Goal: Task Accomplishment & Management: Manage account settings

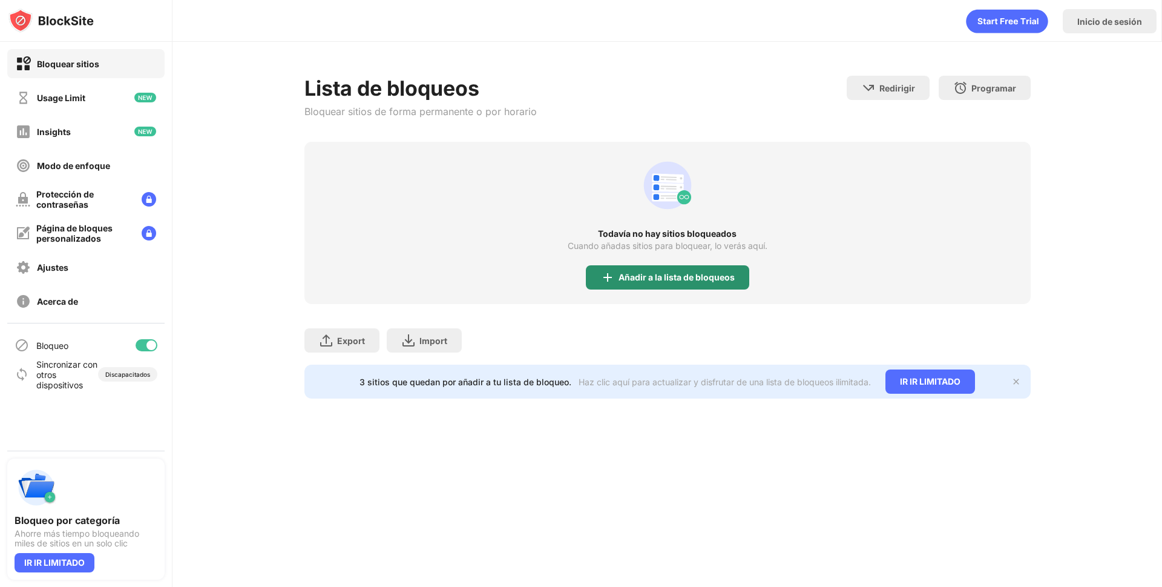
click at [717, 278] on div "Añadir a la lista de bloqueos" at bounding box center [677, 277] width 116 height 10
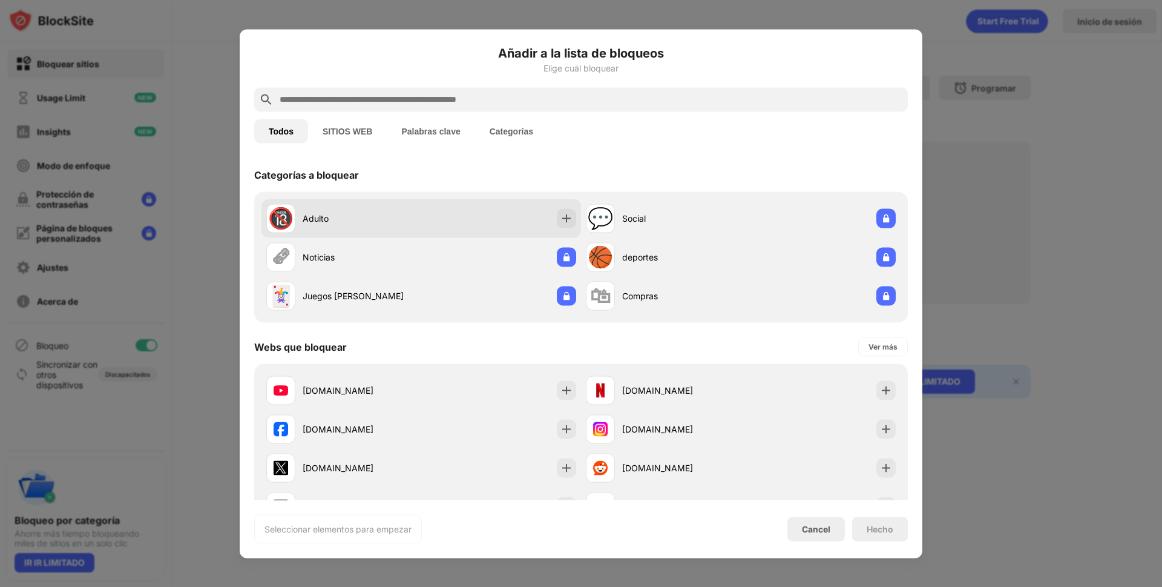
click at [465, 222] on div "🔞 Adulto" at bounding box center [421, 218] width 320 height 39
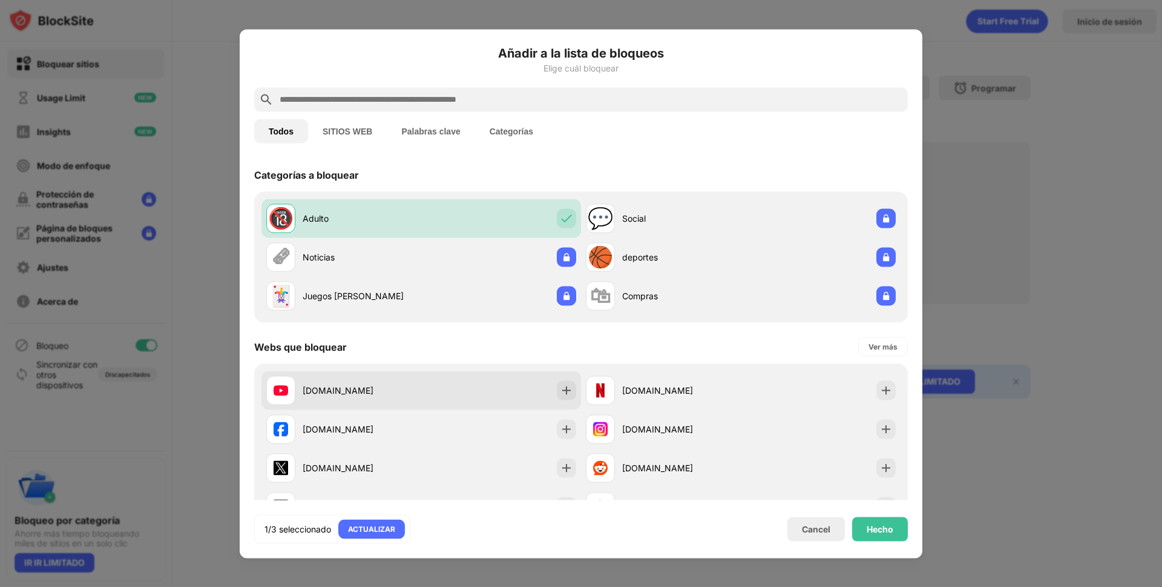
click at [410, 387] on div "[DOMAIN_NAME]" at bounding box center [362, 390] width 119 height 13
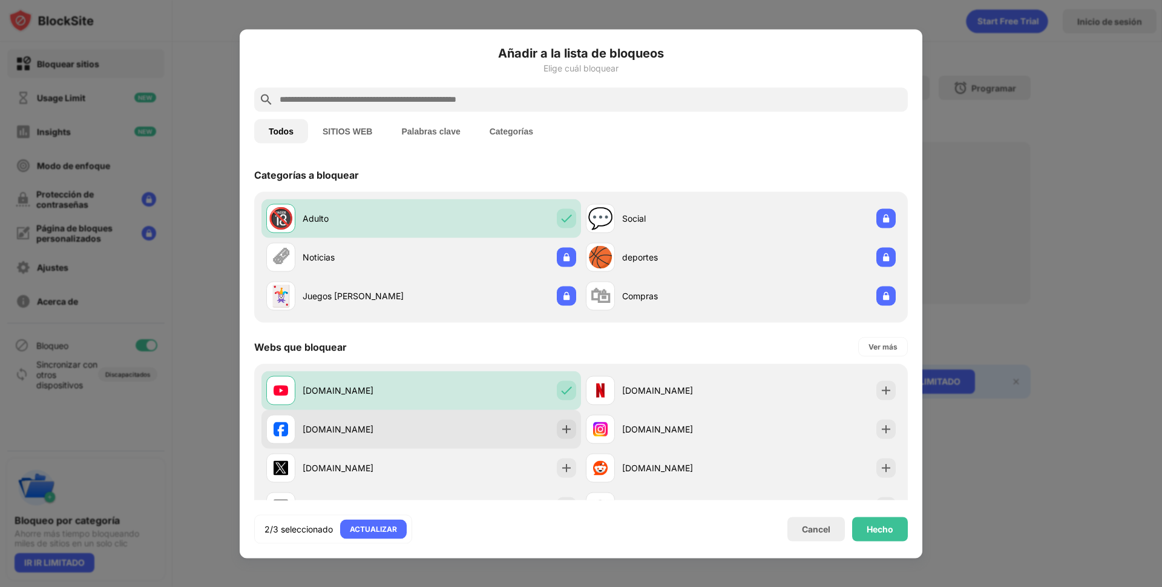
click at [531, 432] on div "[DOMAIN_NAME]" at bounding box center [421, 428] width 320 height 39
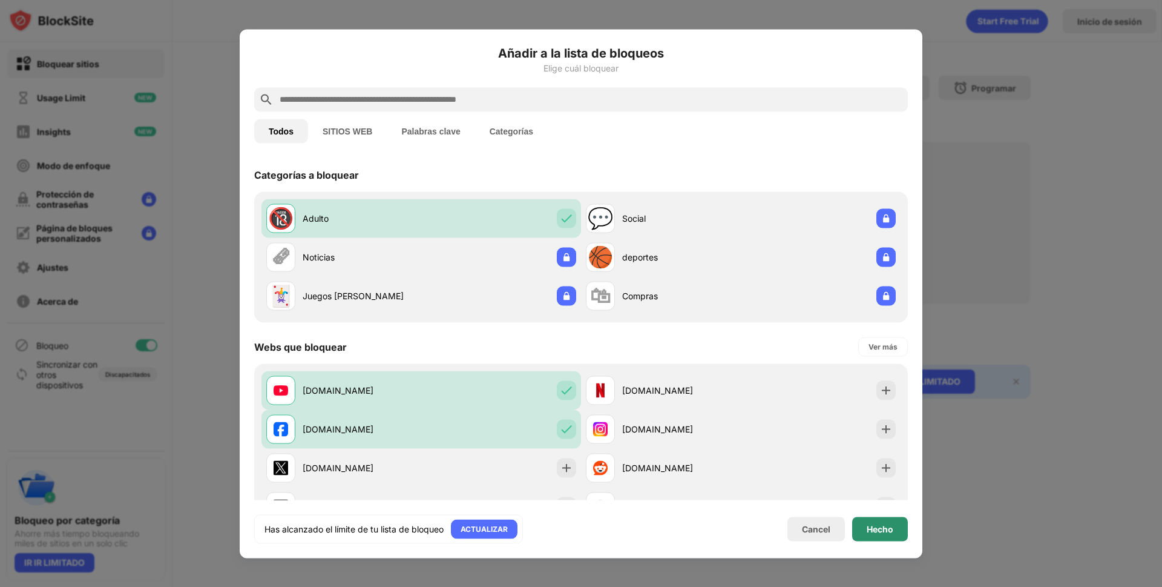
click at [902, 527] on div "Hecho" at bounding box center [880, 528] width 56 height 24
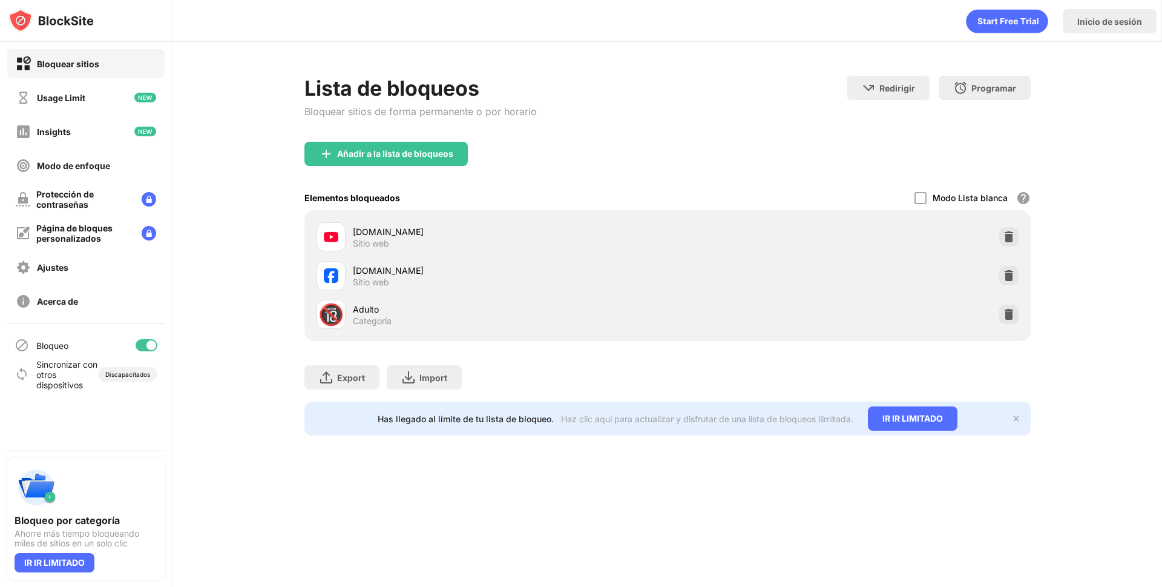
drag, startPoint x: 906, startPoint y: 524, endPoint x: 522, endPoint y: 475, distance: 387.5
click at [522, 475] on div "Inicio de sesión Lista de bloqueos Bloquear sitios de forma permanente o por ho…" at bounding box center [668, 293] width 990 height 587
